Goal: Transaction & Acquisition: Purchase product/service

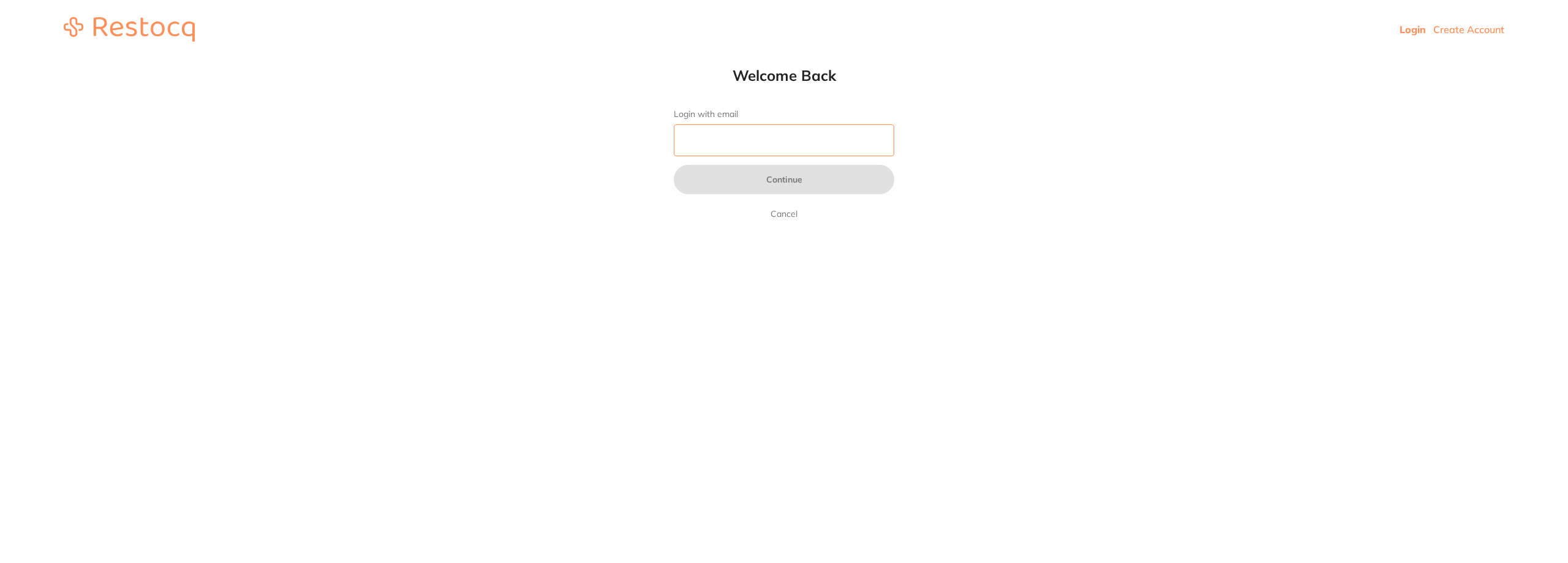
drag, startPoint x: 0, startPoint y: 0, endPoint x: 711, endPoint y: 134, distance: 723.5
click at [711, 134] on input "Login with email" at bounding box center [784, 140] width 221 height 32
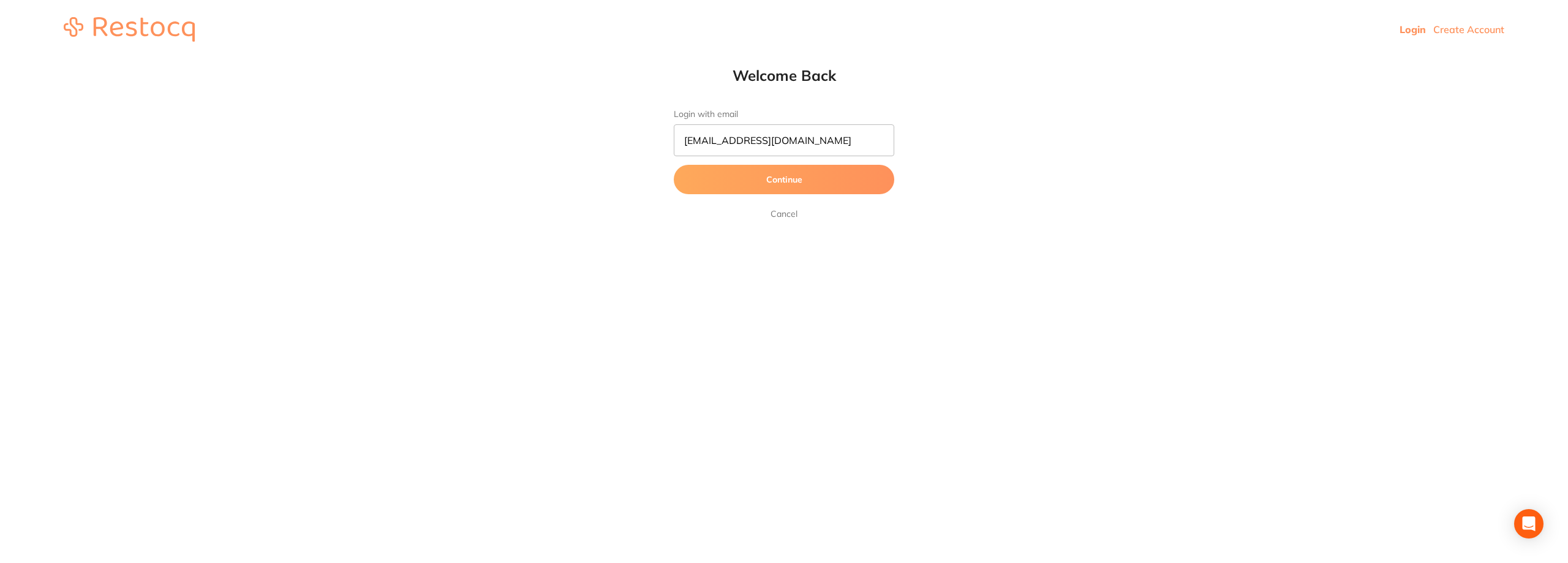
drag, startPoint x: 731, startPoint y: 156, endPoint x: 754, endPoint y: 187, distance: 38.6
click at [754, 187] on button "Continue" at bounding box center [784, 180] width 221 height 30
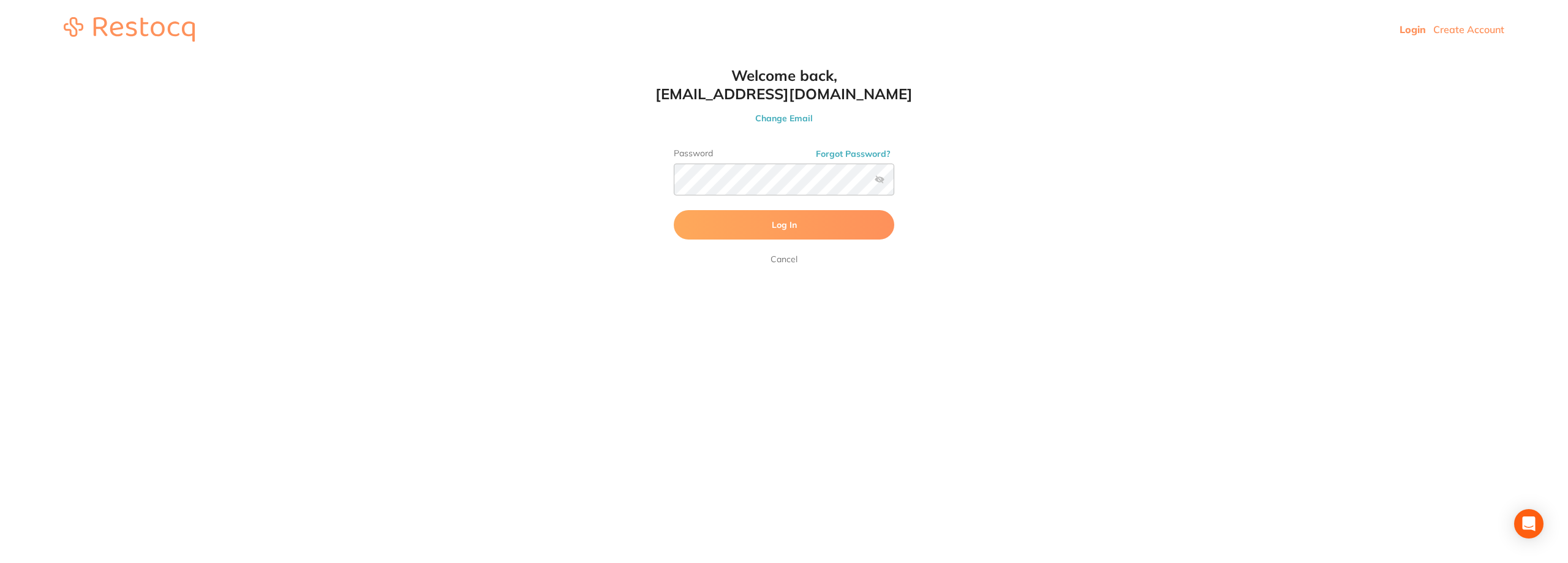
click at [766, 226] on button "Log In" at bounding box center [784, 225] width 221 height 30
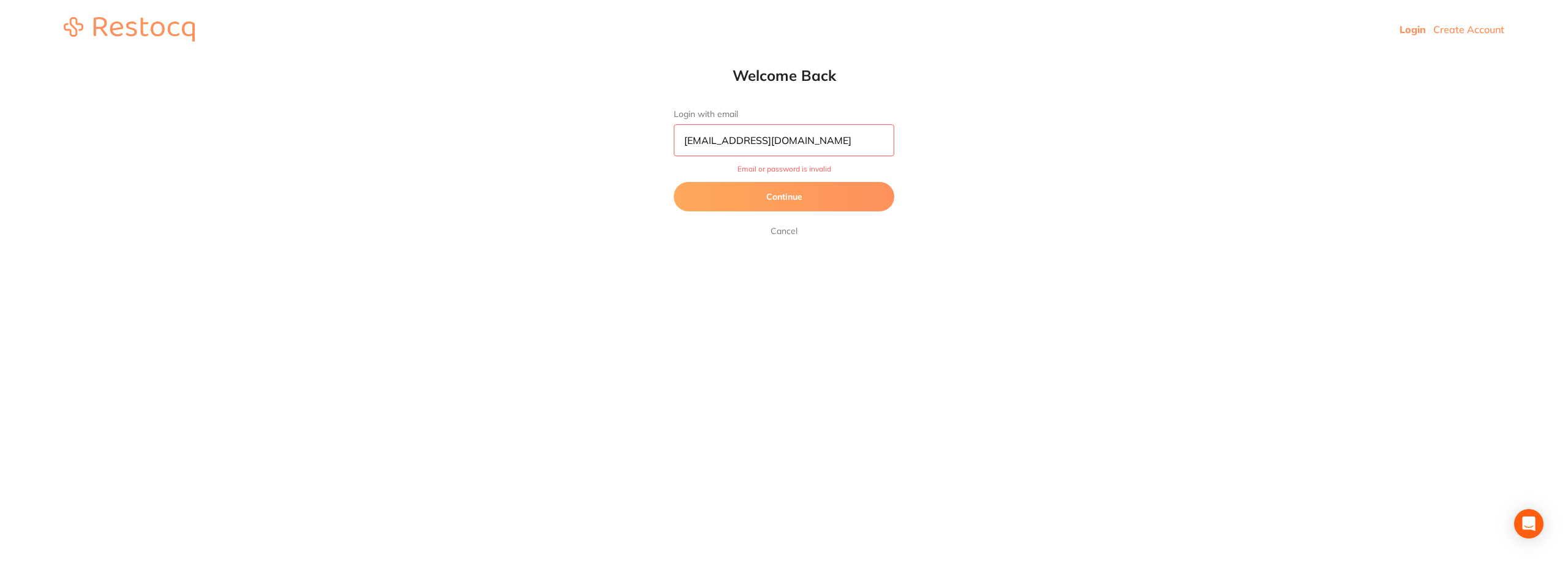
click at [824, 142] on input "[EMAIL_ADDRESS][DOMAIN_NAME]" at bounding box center [784, 140] width 221 height 32
drag, startPoint x: 698, startPoint y: 150, endPoint x: 613, endPoint y: 150, distance: 85.0
click at [613, 59] on html "Login Create Account Welcome Back Login with email [EMAIL_ADDRESS][DOMAIN_NAME]…" at bounding box center [784, 29] width 1568 height 59
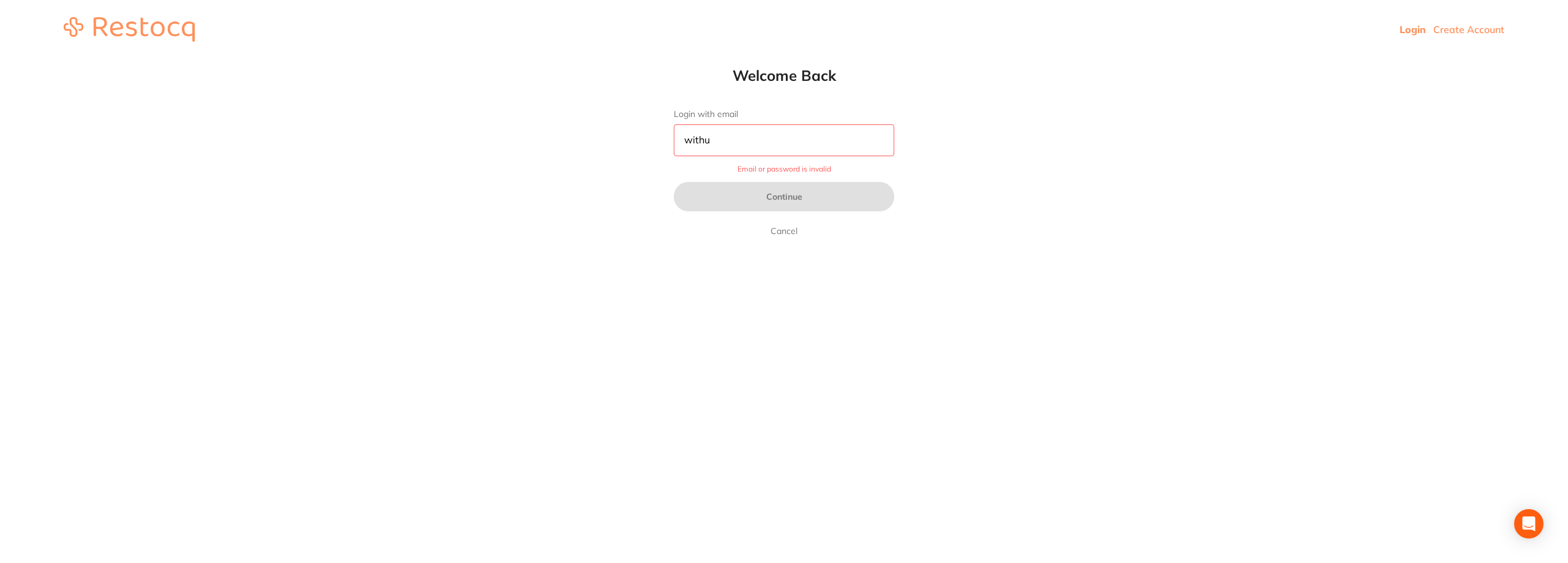
type input "[EMAIL_ADDRESS][DOMAIN_NAME]"
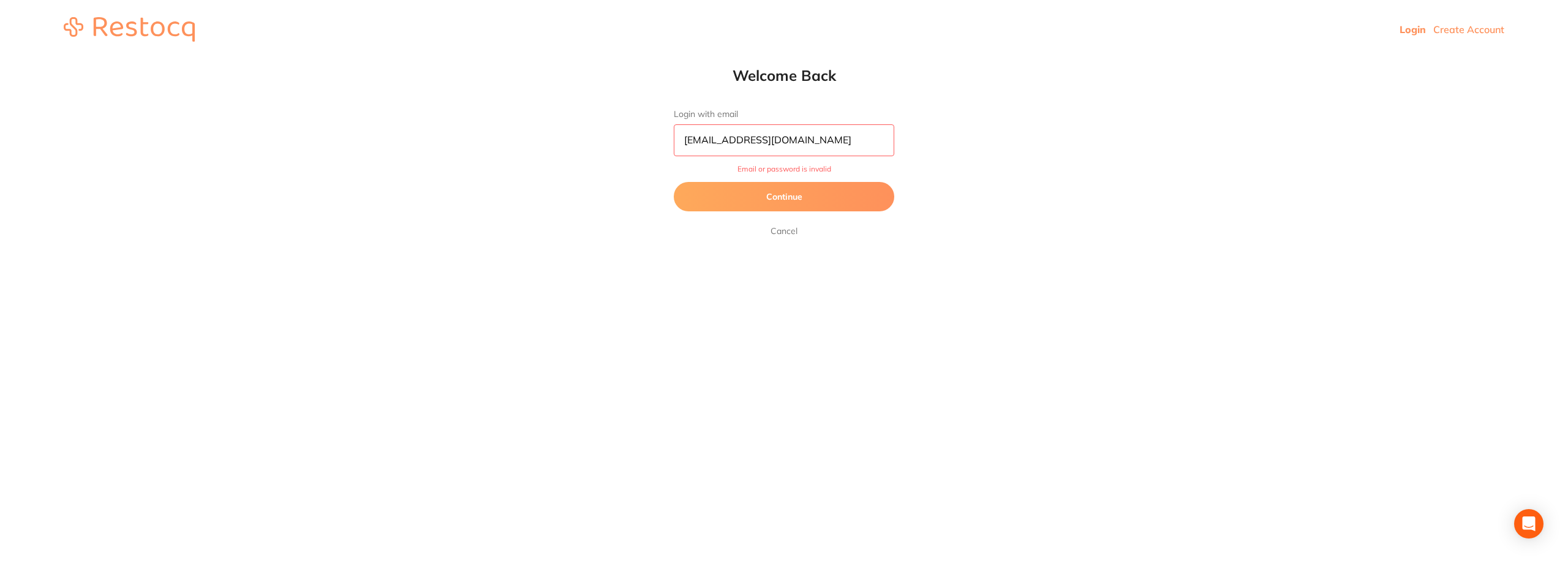
click at [782, 201] on button "Continue" at bounding box center [784, 197] width 221 height 30
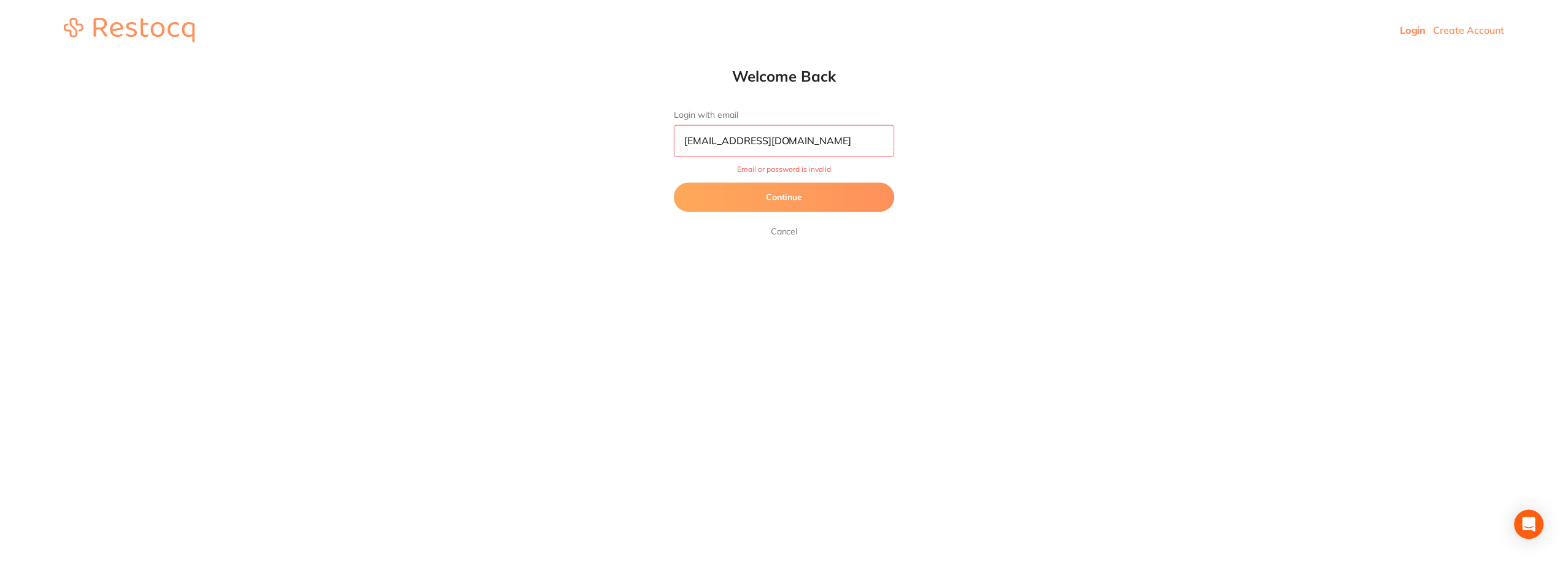
scroll to position [0, 0]
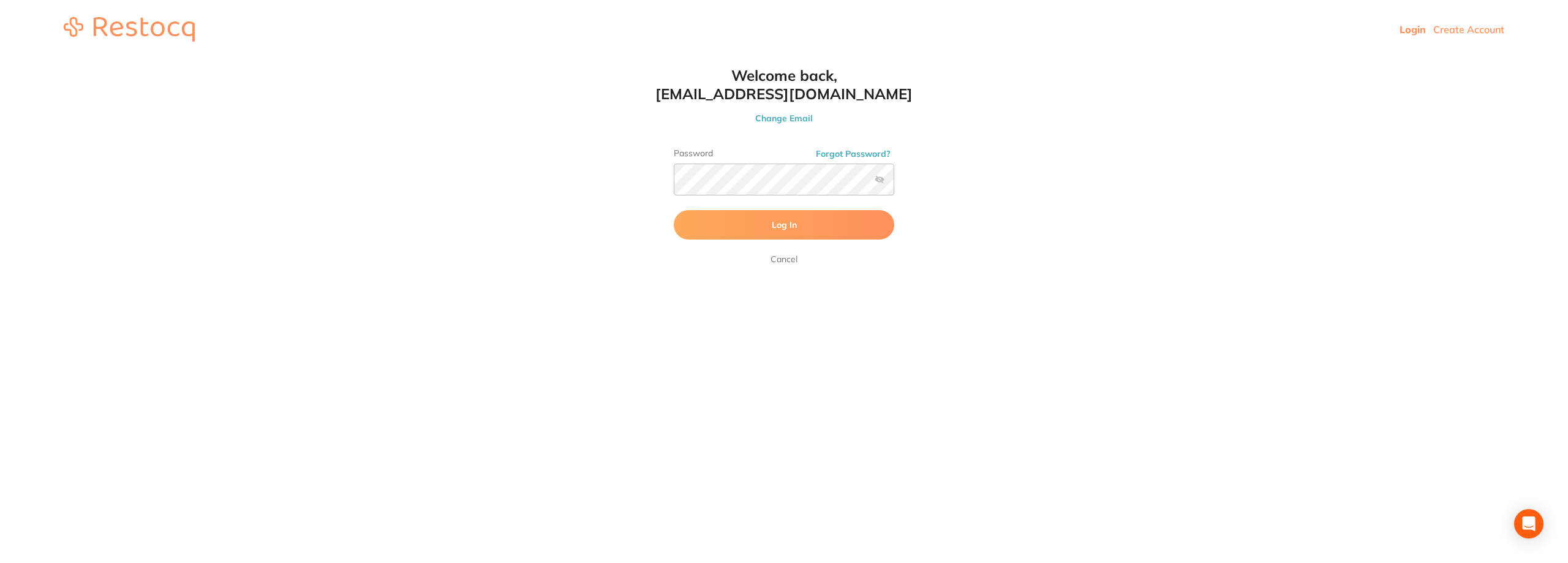
click at [702, 214] on button "Log In" at bounding box center [784, 225] width 221 height 30
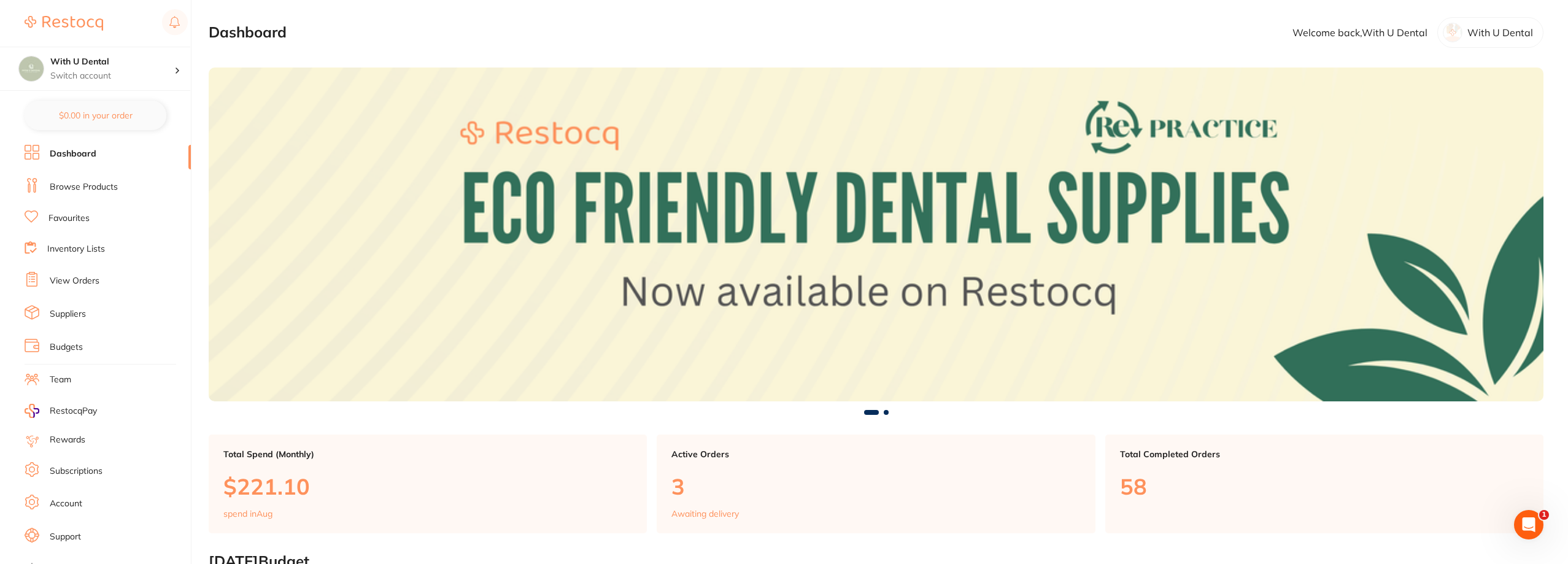
click at [78, 282] on link "View Orders" at bounding box center [74, 281] width 50 height 12
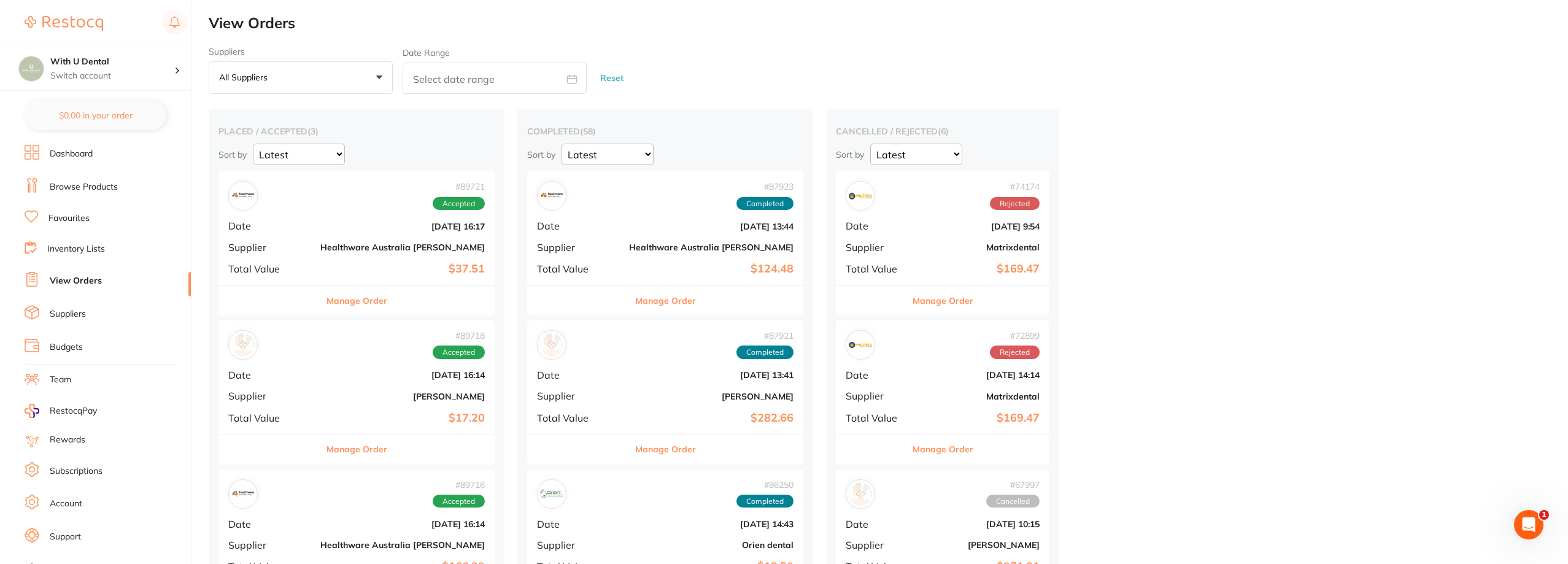
click at [301, 220] on div "# 89721 Accepted Date [DATE] 16:17 Supplier Healthware [GEOGRAPHIC_DATA] [PERSO…" at bounding box center [356, 228] width 276 height 113
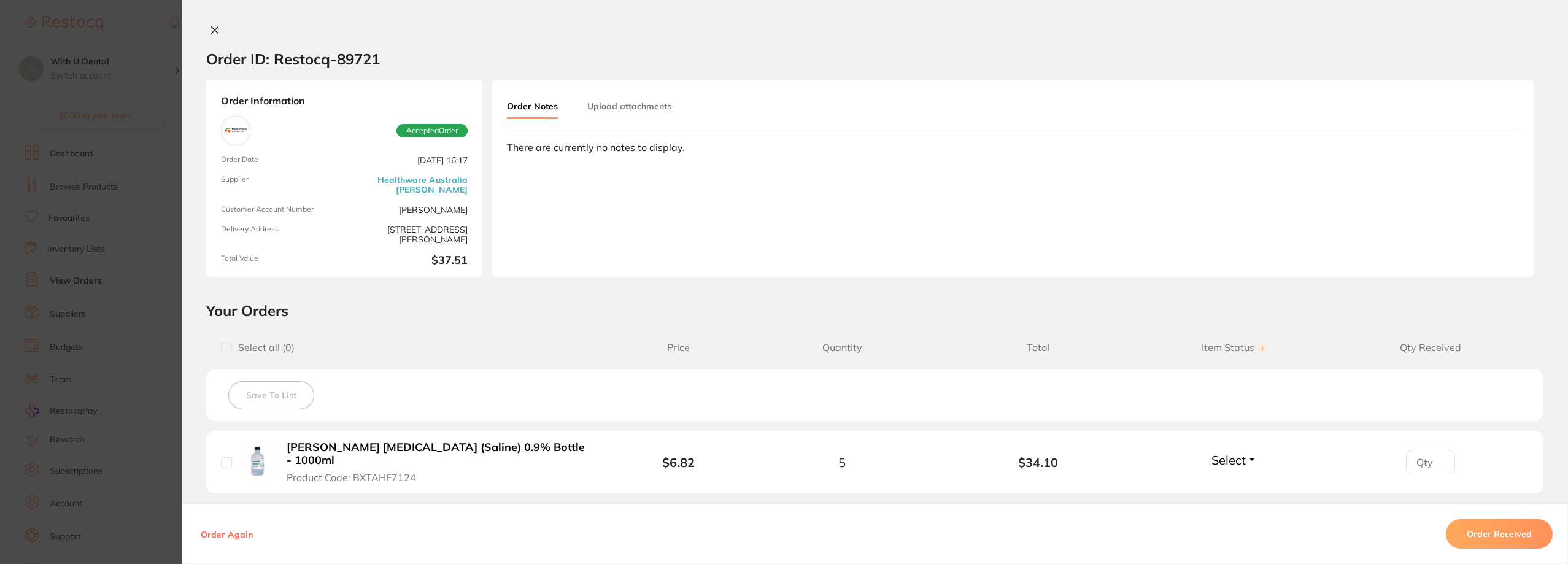
click at [622, 109] on button "Upload attachments" at bounding box center [629, 106] width 84 height 22
click at [533, 101] on button "Order Notes" at bounding box center [532, 106] width 51 height 22
click at [215, 24] on div "Order ID: Restocq- 89721 Order Information Accepted Order Order Date [DATE] 16:…" at bounding box center [875, 282] width 1386 height 564
click at [212, 33] on icon at bounding box center [215, 30] width 6 height 6
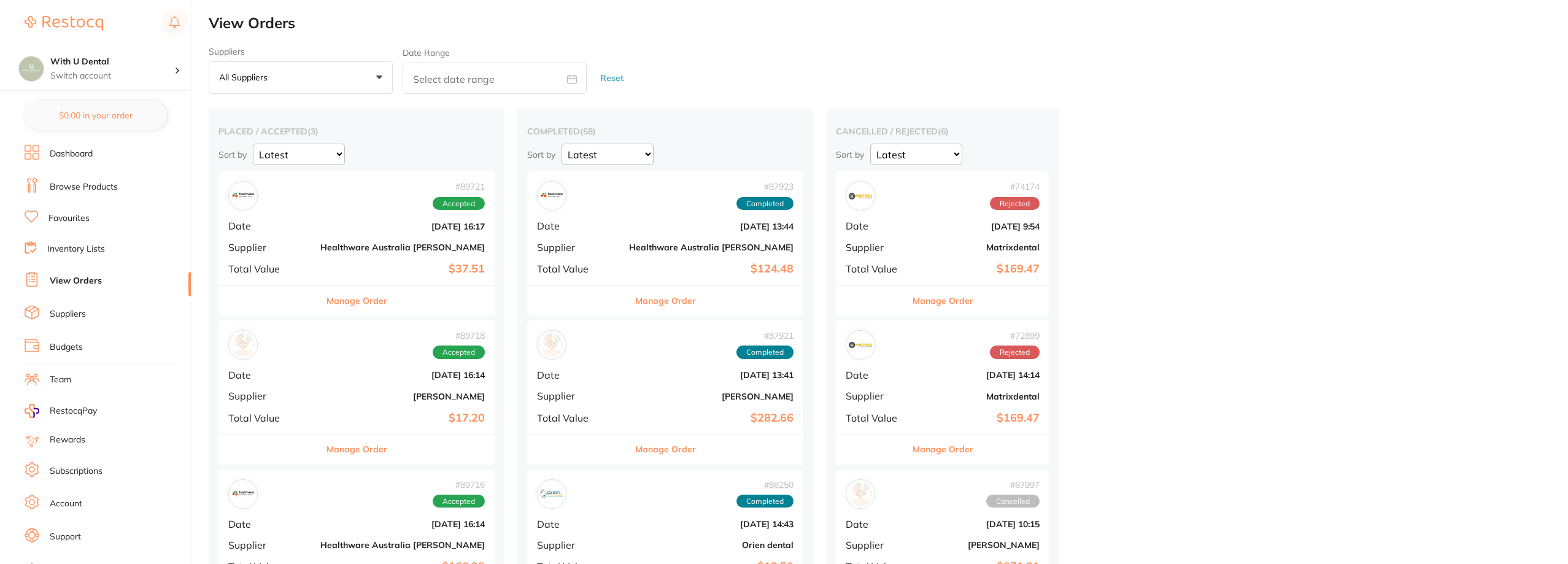
click at [324, 366] on div "# 89718 Accepted Date [DATE] 16:14 Supplier [PERSON_NAME] Total Value $17.20" at bounding box center [356, 377] width 276 height 113
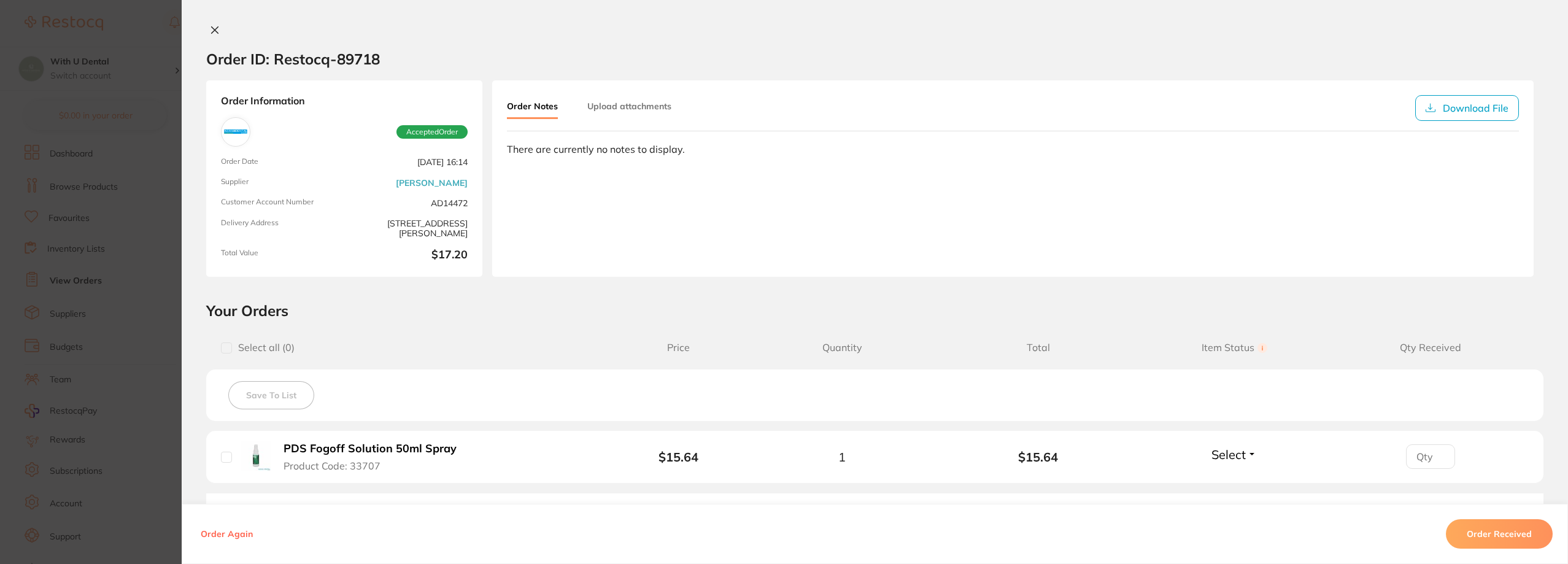
click at [213, 27] on icon at bounding box center [215, 30] width 10 height 10
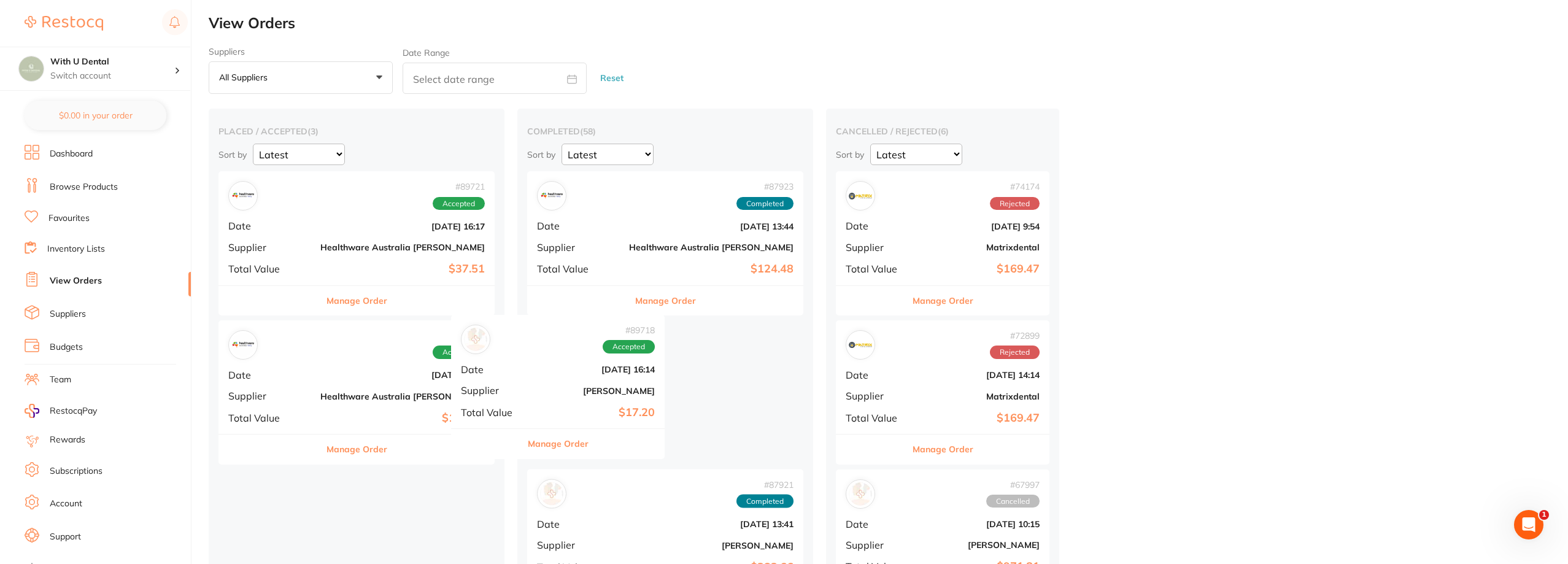
drag, startPoint x: 309, startPoint y: 371, endPoint x: 551, endPoint y: 364, distance: 242.1
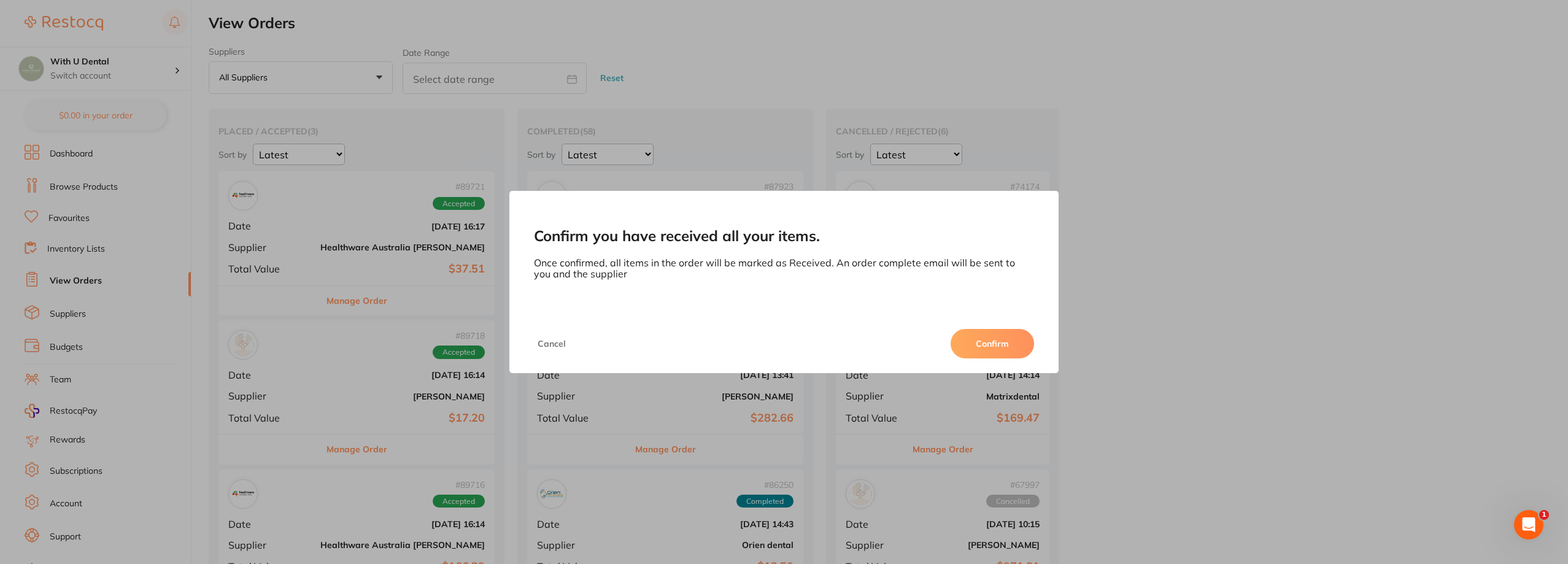
click at [982, 344] on button "Confirm" at bounding box center [992, 344] width 84 height 30
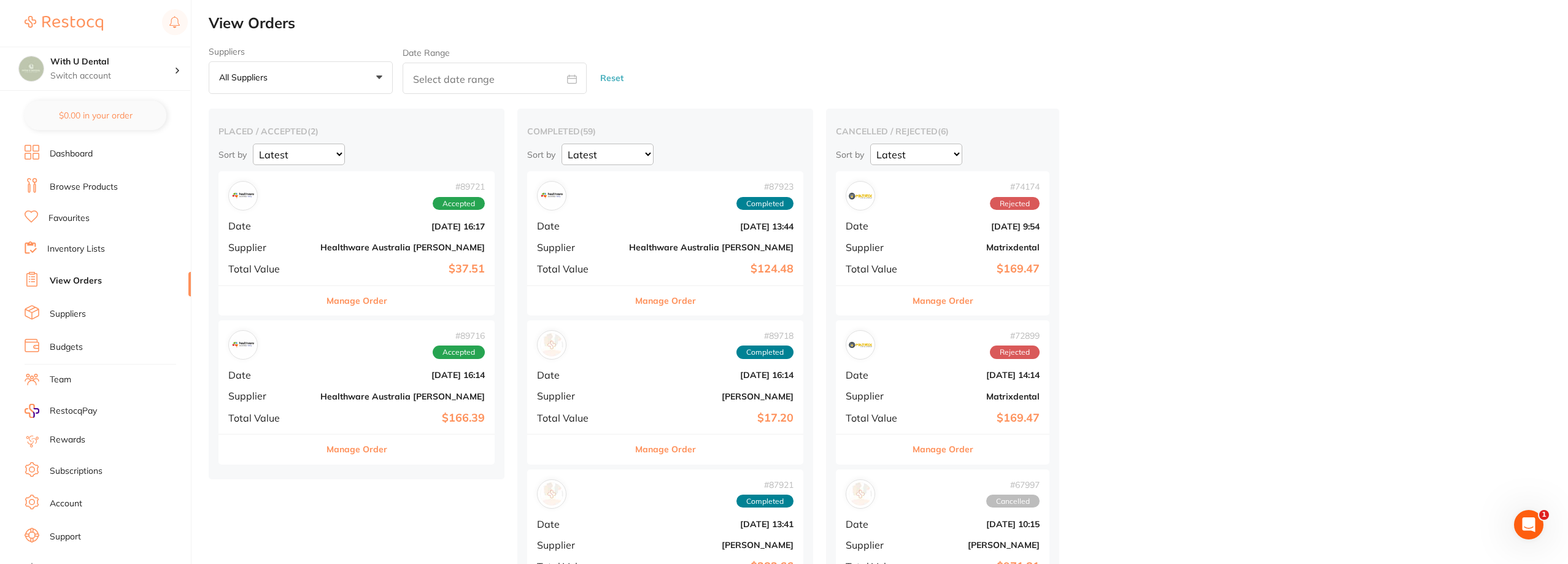
click at [301, 369] on div "# 89716 Accepted Date [DATE] 16:14 Supplier Healthware [GEOGRAPHIC_DATA] [PERSO…" at bounding box center [356, 377] width 276 height 113
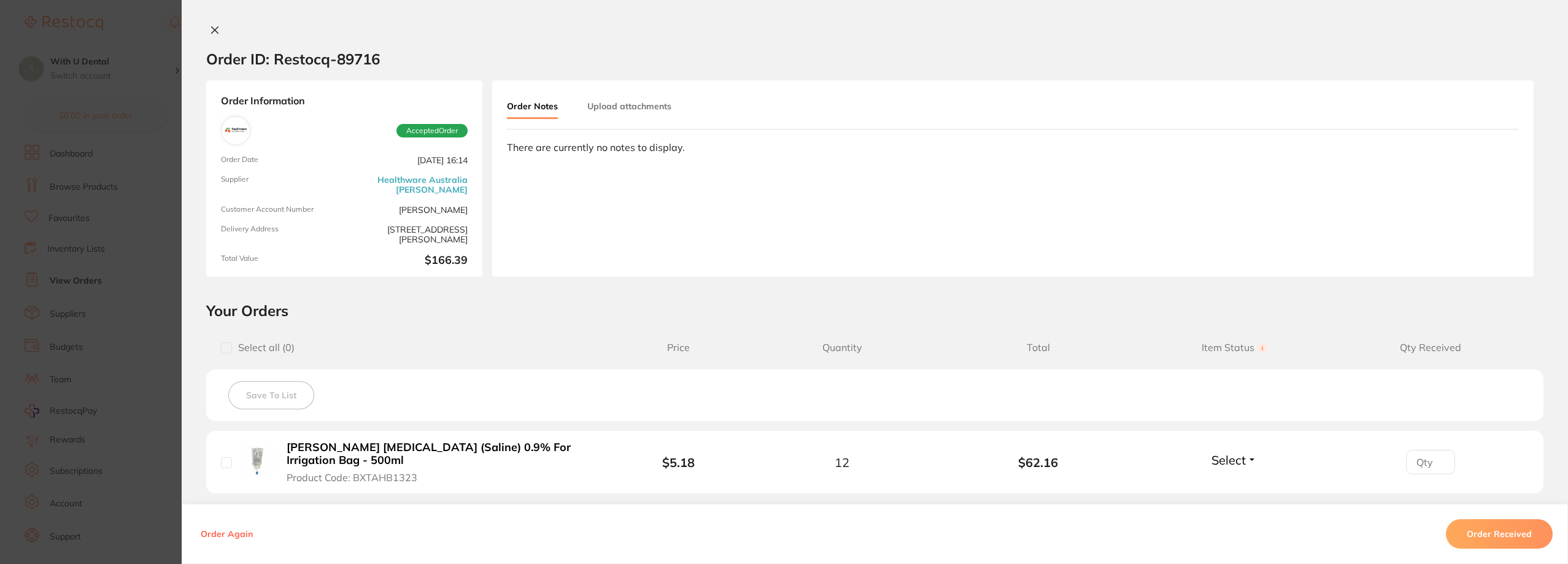
click at [635, 124] on div "Order Notes Upload attachments" at bounding box center [1013, 112] width 1012 height 34
click at [448, 183] on link "Healthware Australia [PERSON_NAME]" at bounding box center [408, 184] width 119 height 19
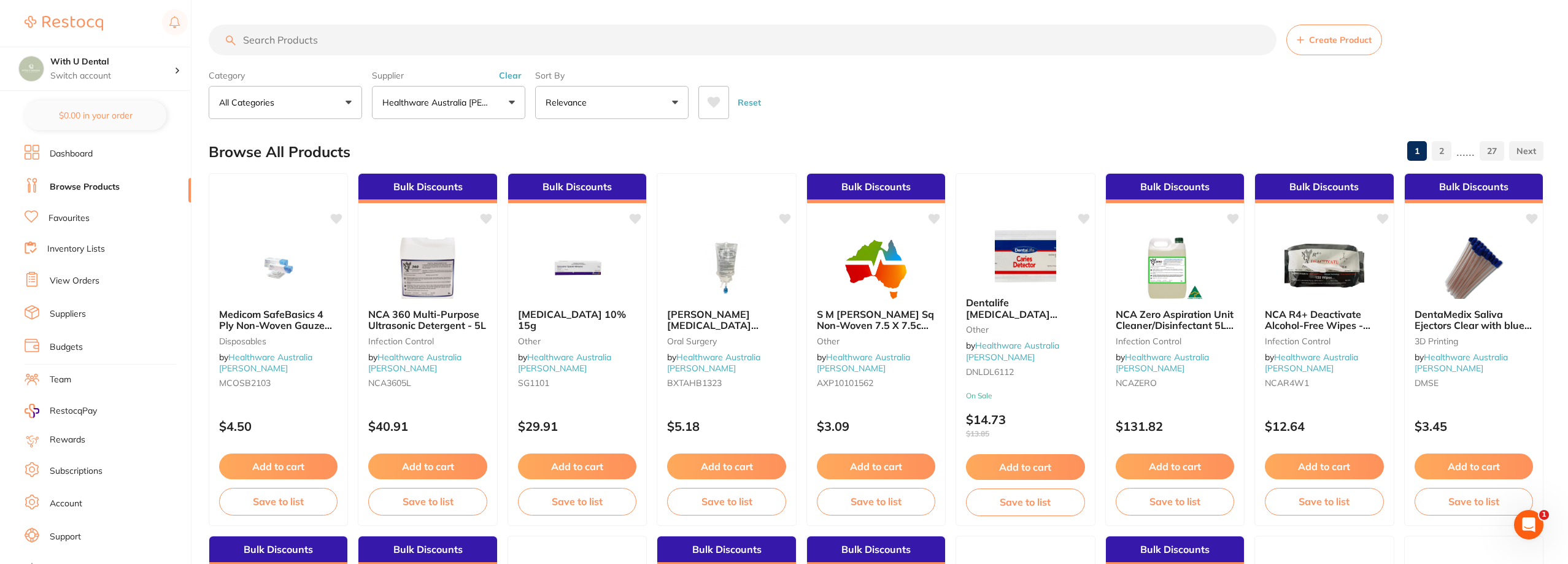
click at [343, 38] on input "search" at bounding box center [742, 40] width 1067 height 31
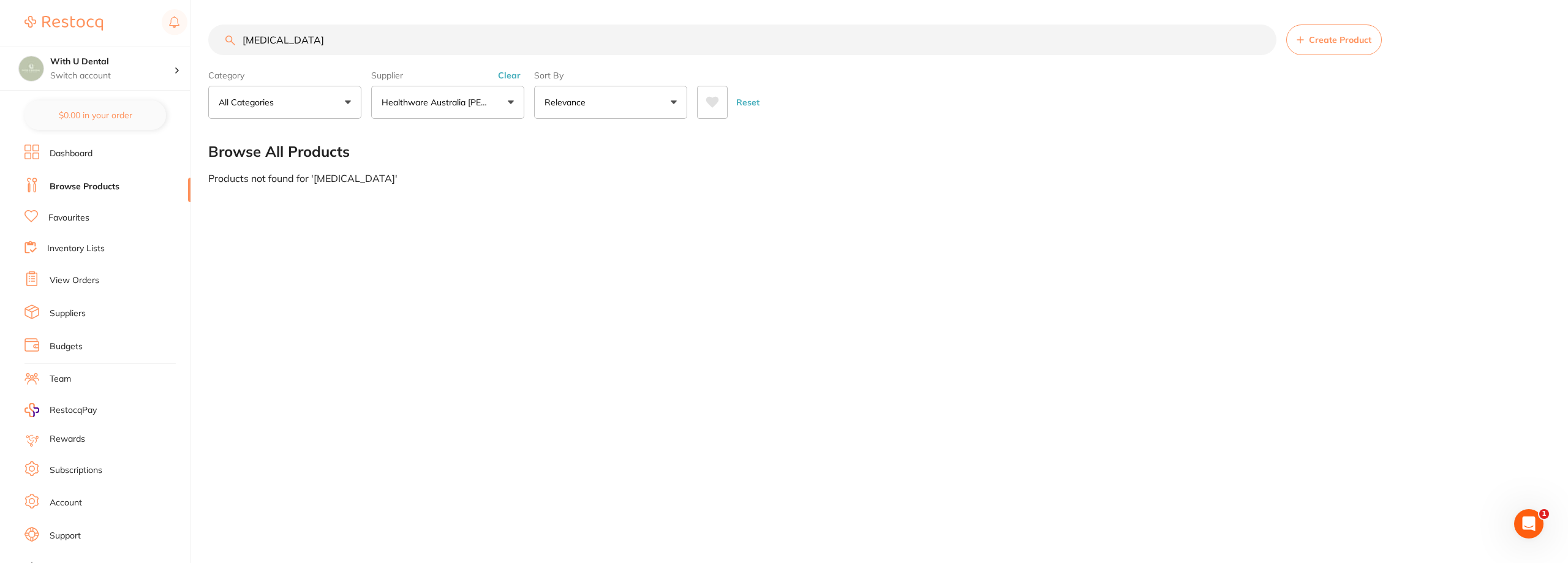
click at [360, 48] on input "[MEDICAL_DATA]" at bounding box center [742, 40] width 1068 height 31
type input "a"
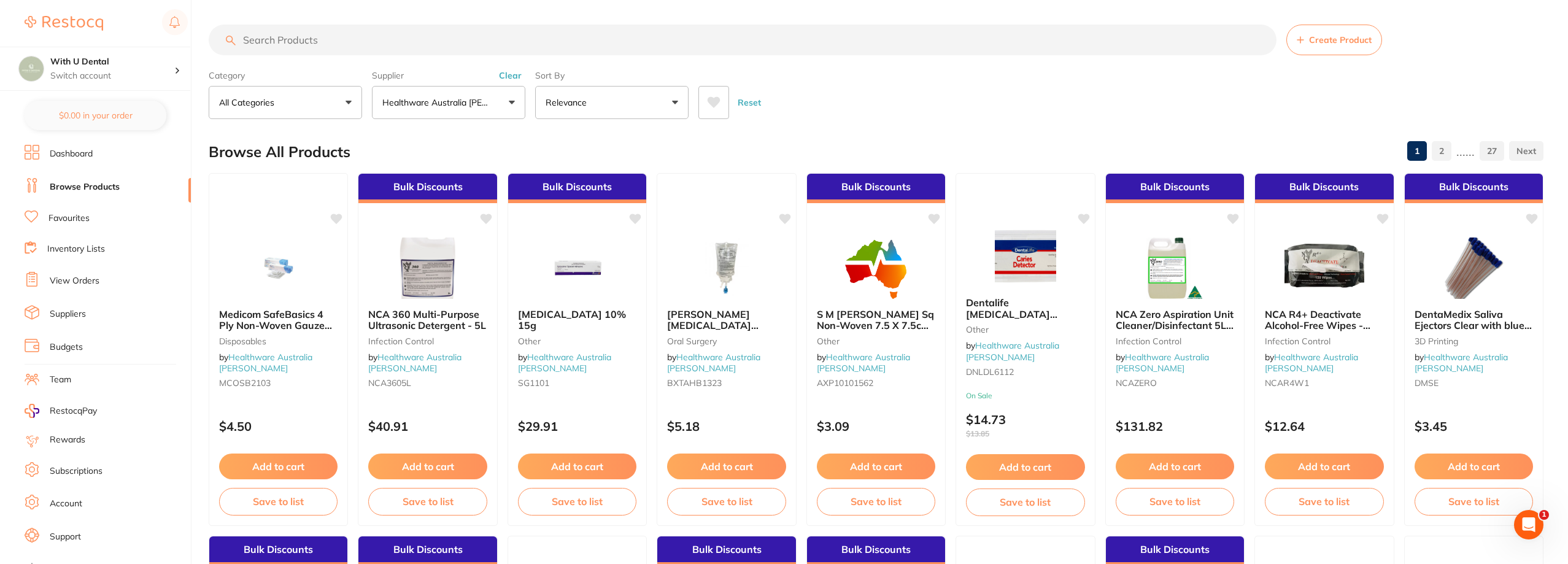
click at [432, 110] on button "Healthware Australia [PERSON_NAME]" at bounding box center [448, 102] width 153 height 33
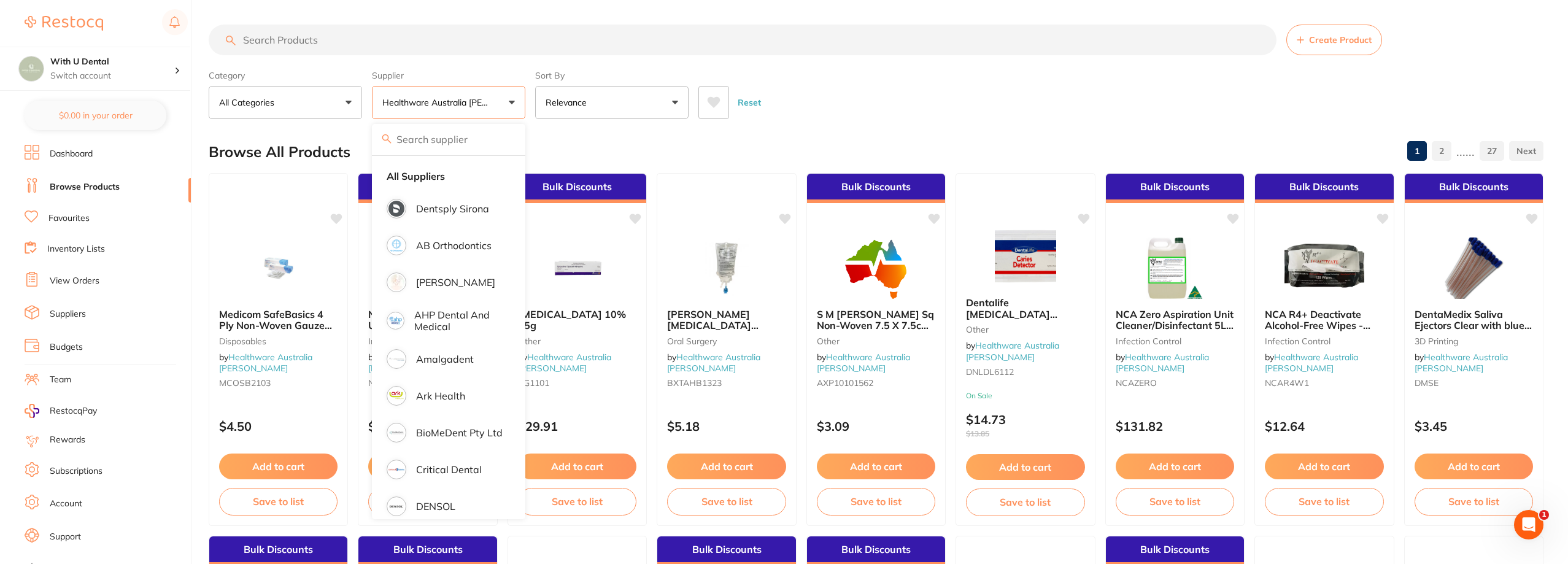
click at [486, 102] on p "Healthware Australia [PERSON_NAME]" at bounding box center [437, 102] width 111 height 12
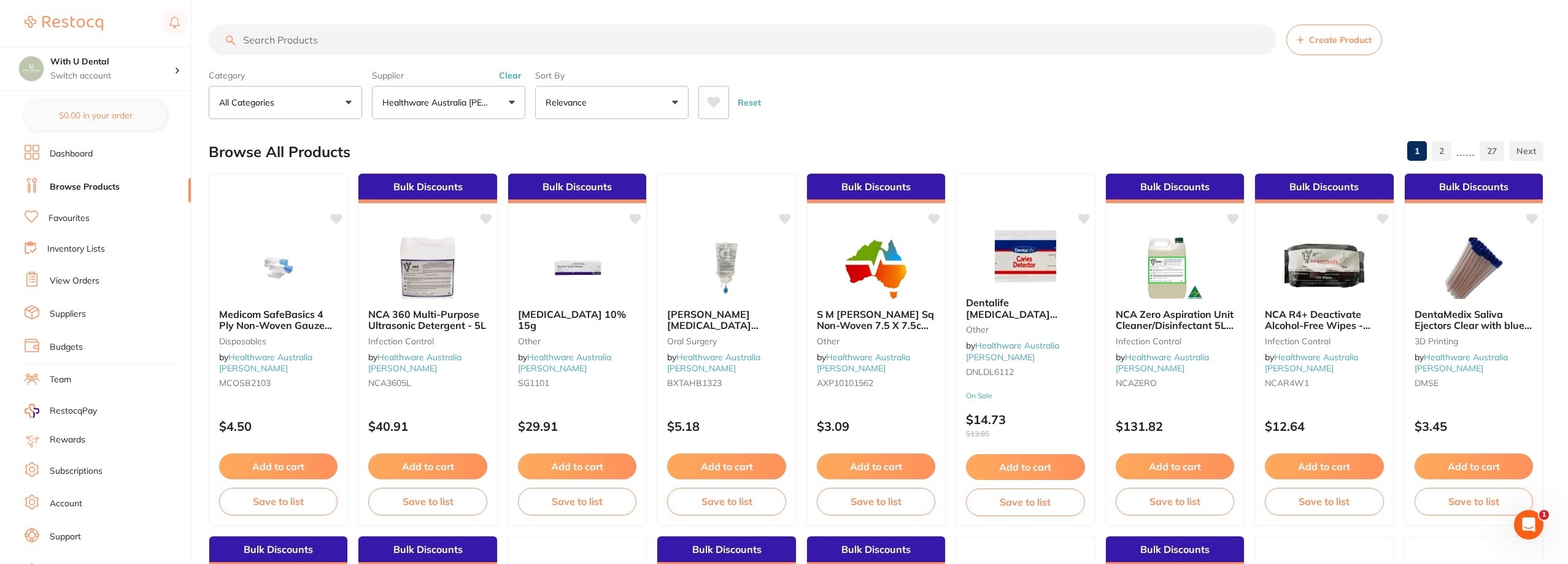
click at [510, 74] on button "Clear" at bounding box center [510, 75] width 30 height 11
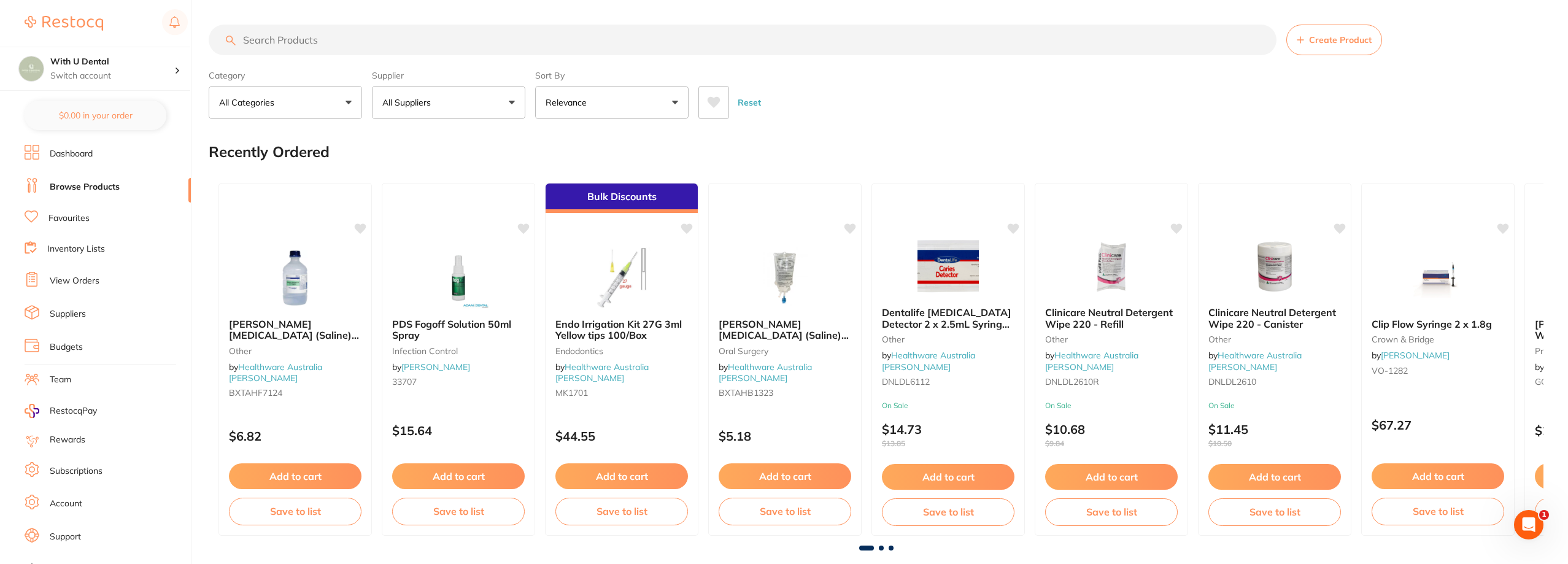
click at [378, 34] on input "search" at bounding box center [742, 40] width 1067 height 31
type input "[MEDICAL_DATA]"
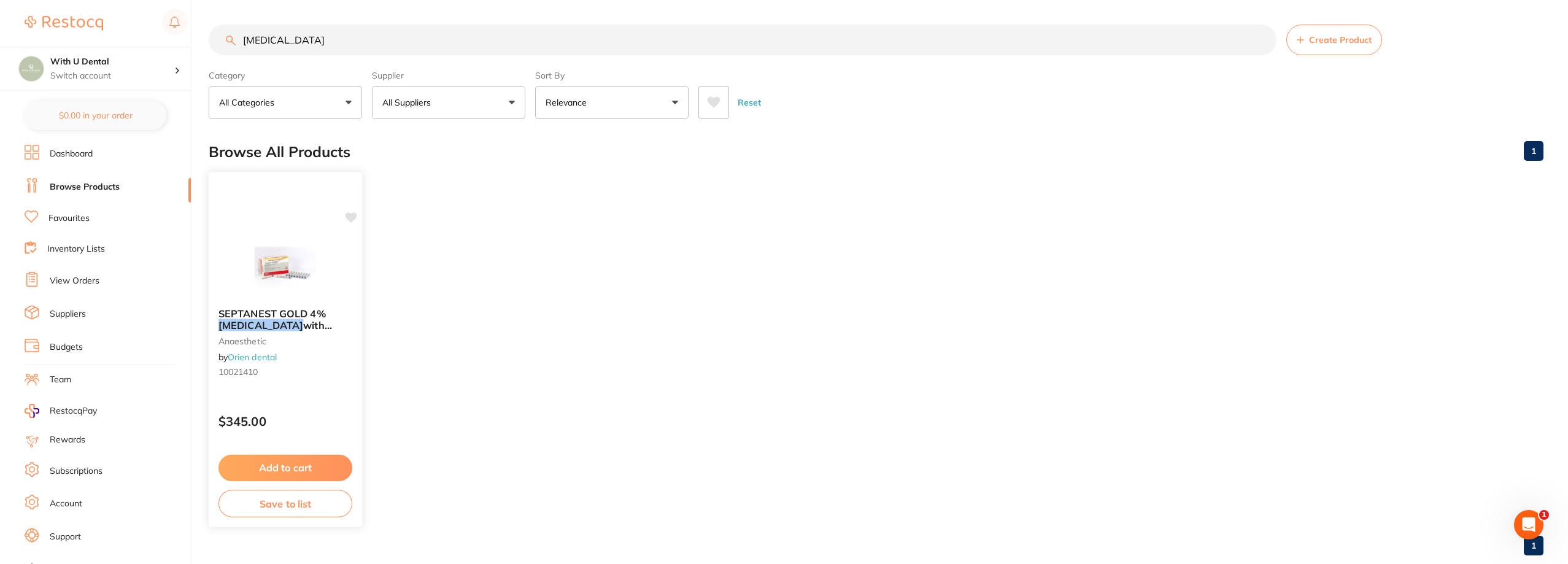
click at [305, 224] on div "SEPTANEST GOLD 4% [MEDICAL_DATA] with 1:100000 [MEDICAL_DATA] 2.2ml, Box of 100…" at bounding box center [285, 349] width 155 height 356
